Goal: Task Accomplishment & Management: Use online tool/utility

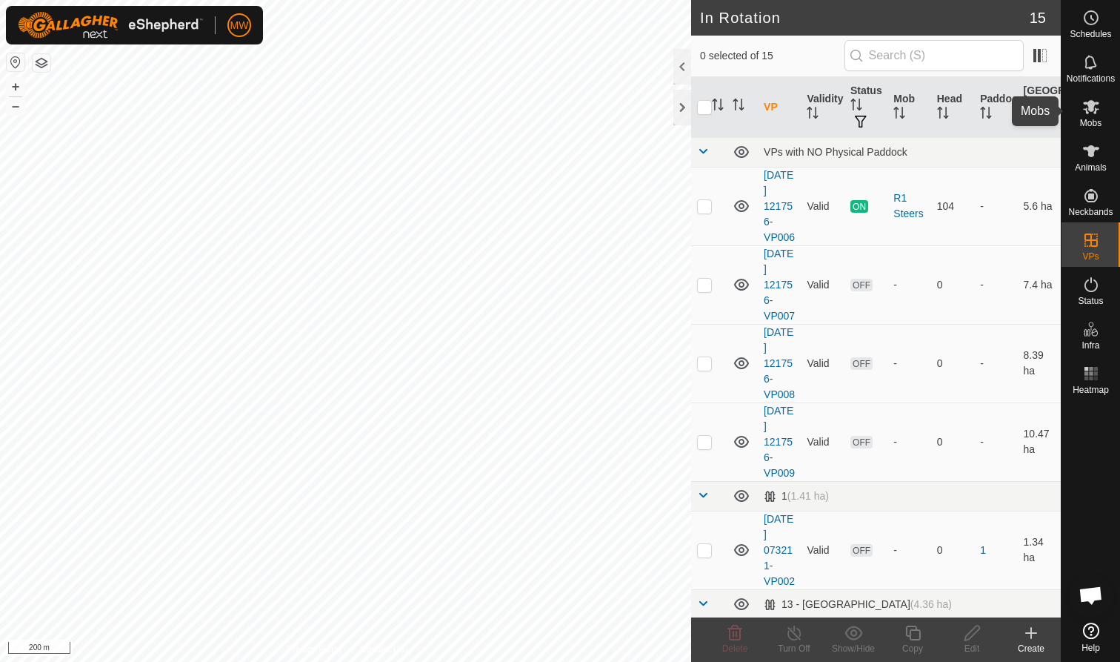
click at [1093, 114] on icon at bounding box center [1091, 107] width 18 height 18
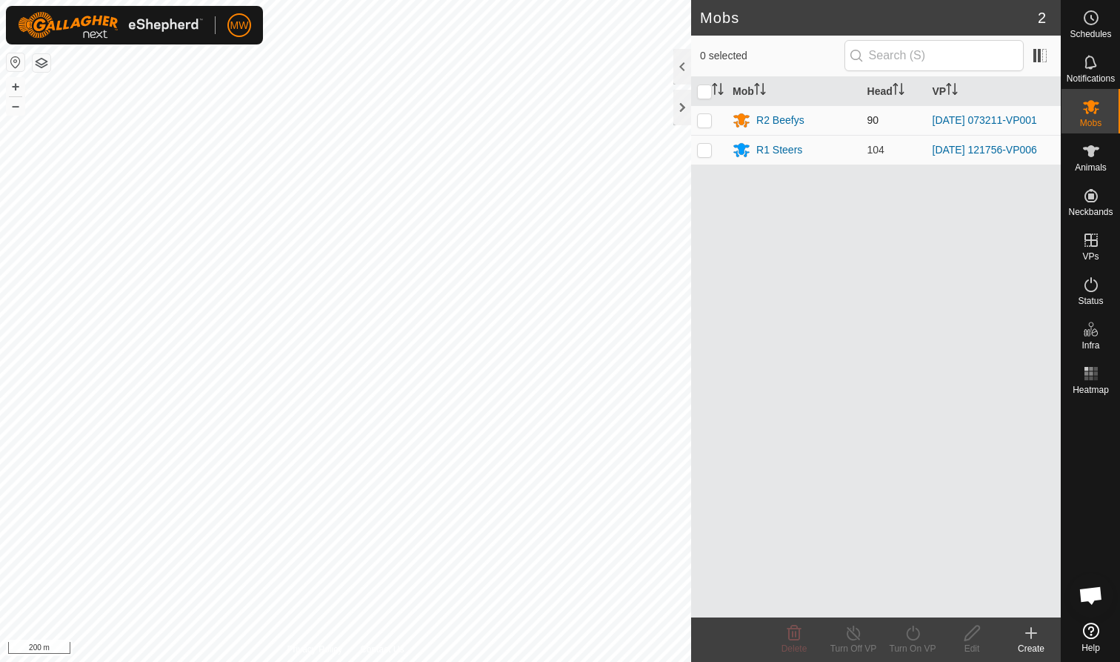
click at [708, 121] on p-checkbox at bounding box center [704, 120] width 15 height 12
checkbox input "true"
click at [908, 639] on icon at bounding box center [913, 633] width 19 height 18
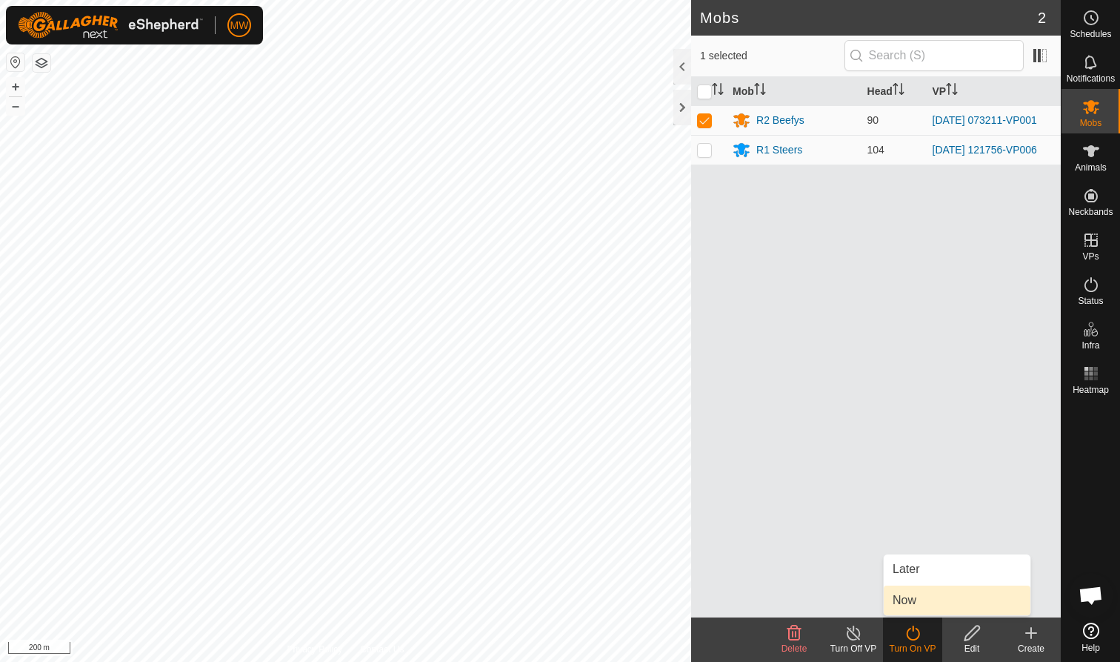
click at [897, 593] on link "Now" at bounding box center [957, 600] width 147 height 30
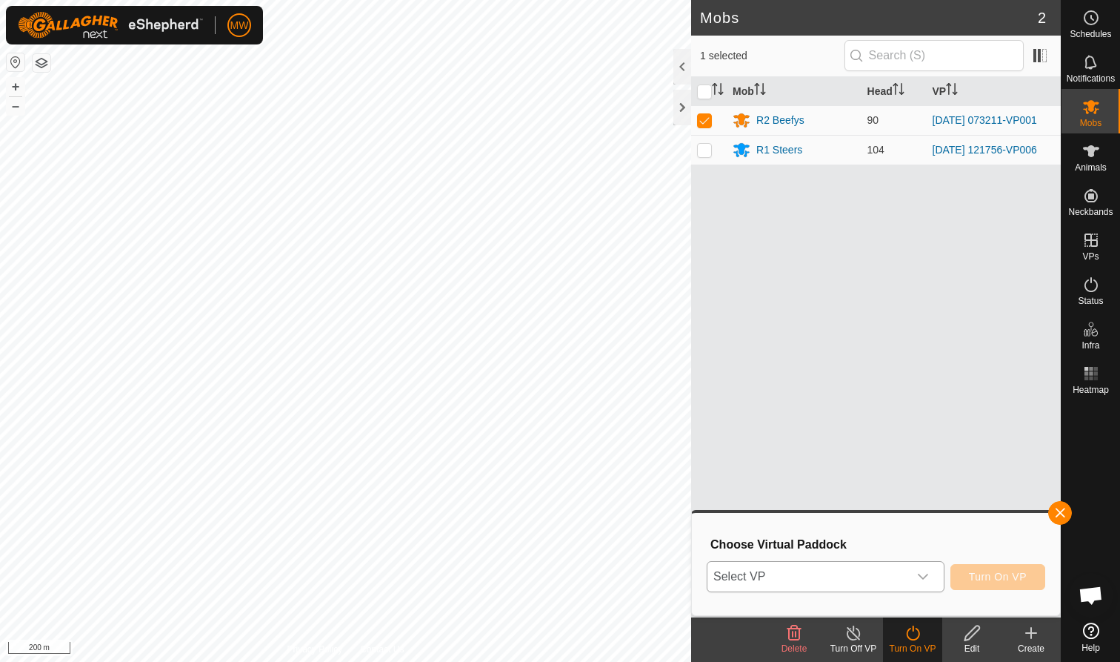
click at [925, 576] on icon "dropdown trigger" at bounding box center [923, 576] width 10 height 6
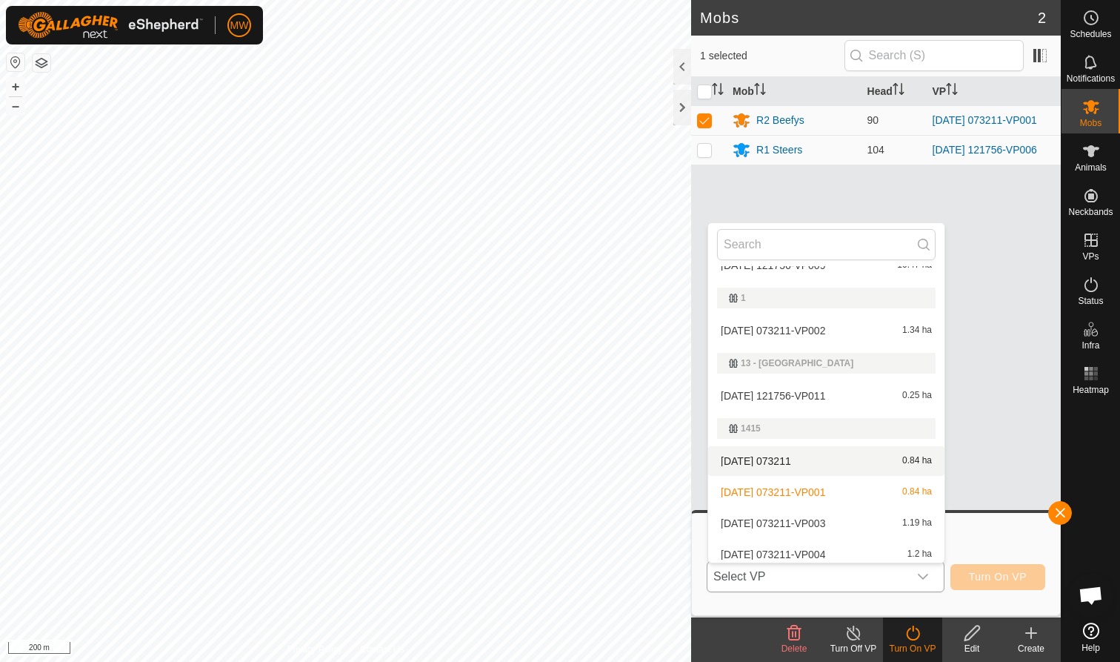
scroll to position [159, 0]
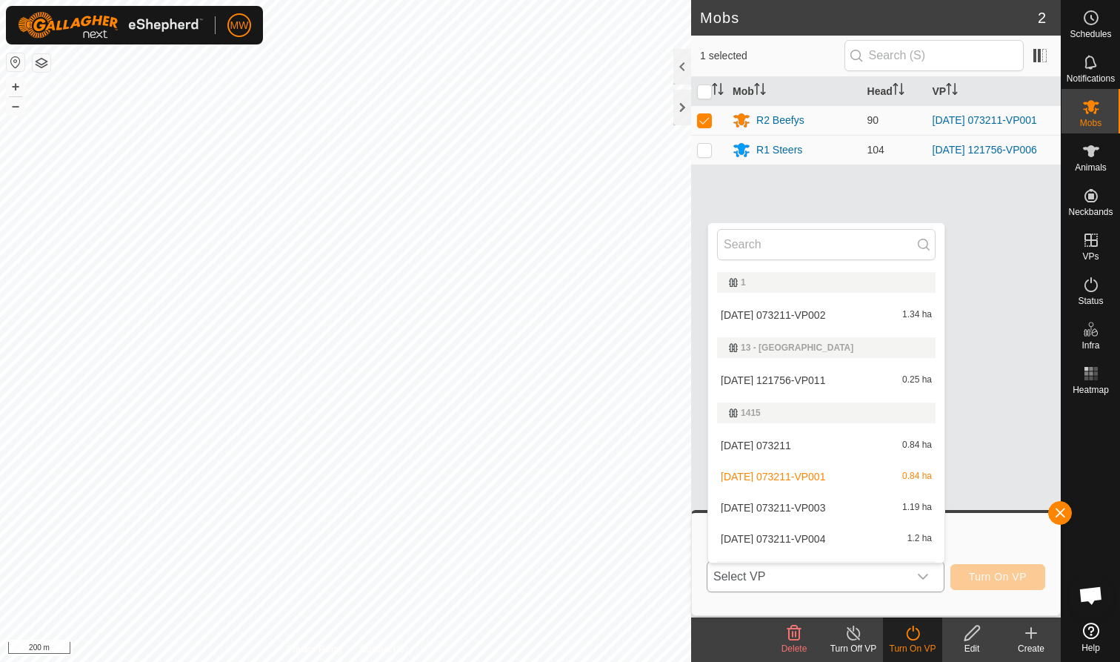
click at [776, 537] on li "[DATE] 073211-VP004 1.2 ha" at bounding box center [826, 539] width 236 height 30
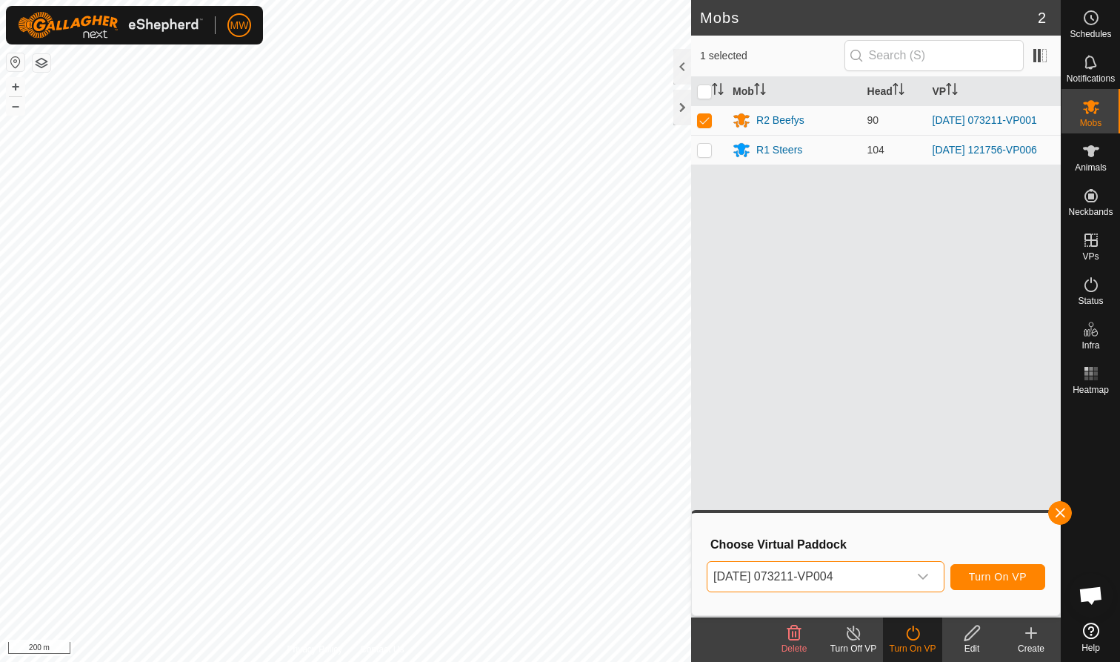
click at [993, 578] on span "Turn On VP" at bounding box center [998, 576] width 58 height 12
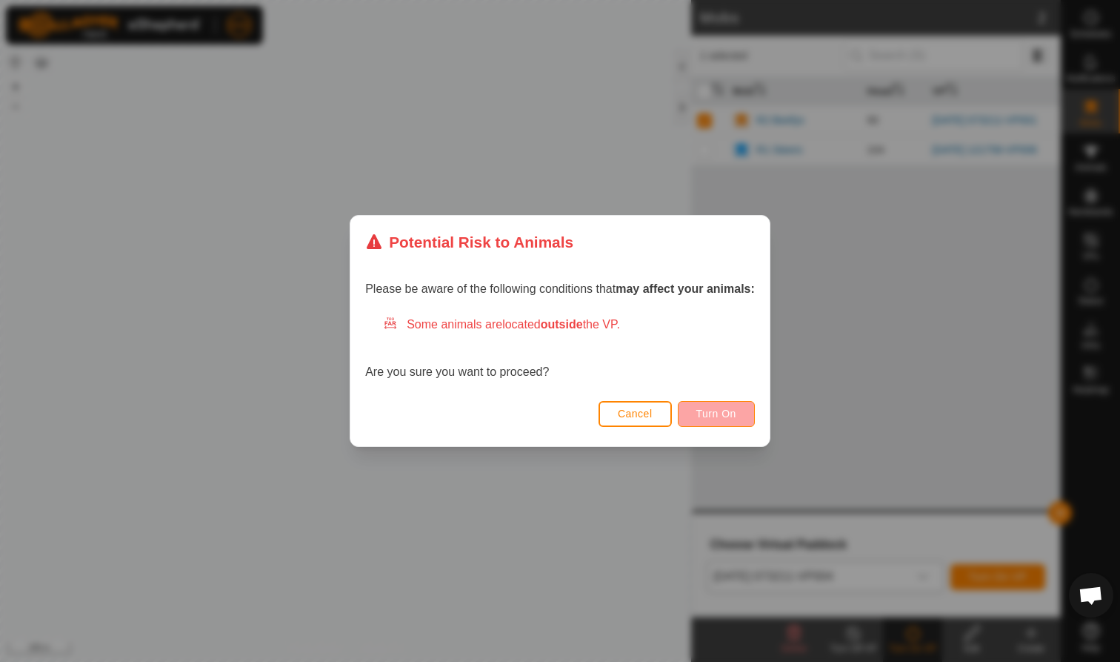
click at [716, 414] on span "Turn On" at bounding box center [716, 413] width 40 height 12
